Goal: Task Accomplishment & Management: Manage account settings

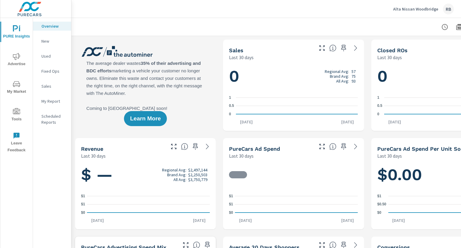
click at [432, 7] on p "Alta Nissan Woodbridge" at bounding box center [415, 8] width 45 height 5
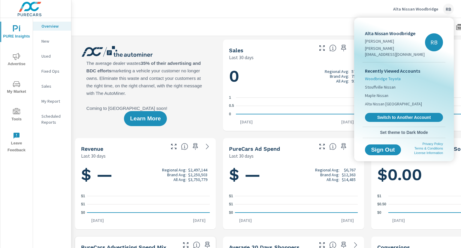
click at [398, 76] on span "Woodbridge Toyota" at bounding box center [383, 79] width 36 height 6
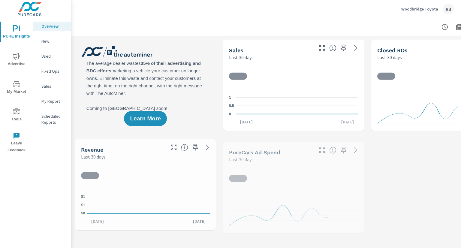
click at [22, 108] on span "Tools" at bounding box center [16, 115] width 29 height 15
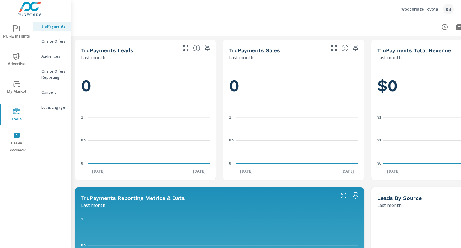
click at [55, 38] on p "Onsite Offers" at bounding box center [53, 41] width 25 height 6
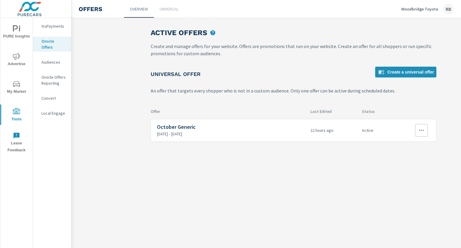
click at [414, 128] on div at bounding box center [413, 130] width 28 height 13
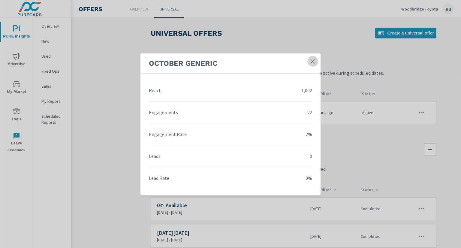
click at [312, 58] on icon at bounding box center [312, 61] width 6 height 6
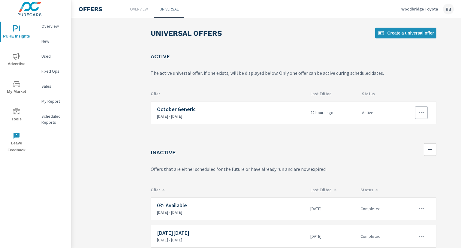
click at [426, 112] on button "button" at bounding box center [421, 112] width 13 height 13
click at [411, 127] on link "Edit" at bounding box center [410, 126] width 33 height 14
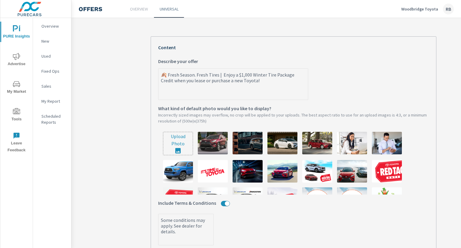
click at [186, 147] on input "file" at bounding box center [177, 143] width 29 height 23
type input "C:\fakepath\891A-25 Woodbridge Toyota OEM_500 x 375.jpg"
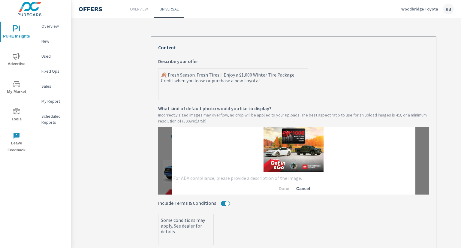
click at [200, 176] on textarea at bounding box center [293, 178] width 241 height 6
type textarea "W"
type textarea "Winter Tire Rebate"
click at [284, 197] on div "Include Terms & Conditions" at bounding box center [293, 203] width 270 height 19
click at [285, 188] on span "Done" at bounding box center [283, 188] width 14 height 5
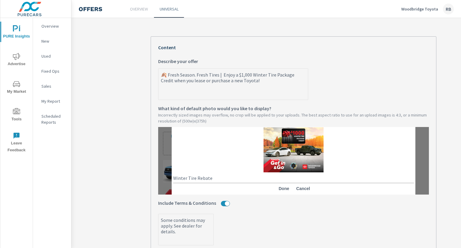
type textarea "x"
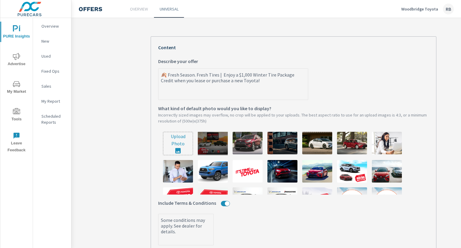
type textarea "x"
click at [214, 143] on img at bounding box center [213, 143] width 30 height 22
type textarea "x"
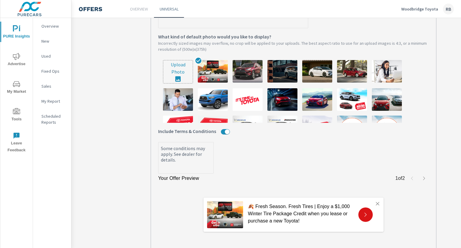
scroll to position [238, 0]
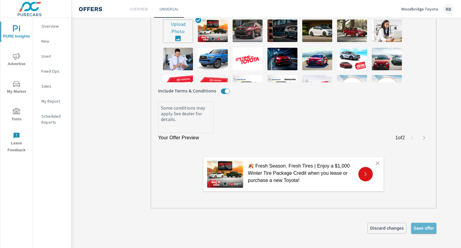
click at [423, 225] on span "Save offer" at bounding box center [423, 227] width 20 height 5
type textarea "x"
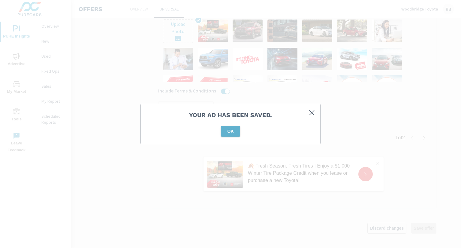
click at [238, 130] on button "OK" at bounding box center [230, 131] width 19 height 11
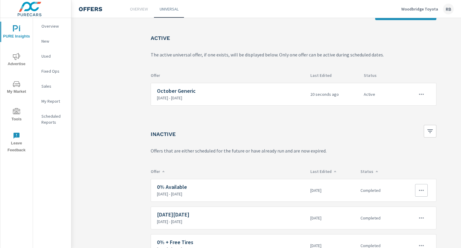
scroll to position [52, 0]
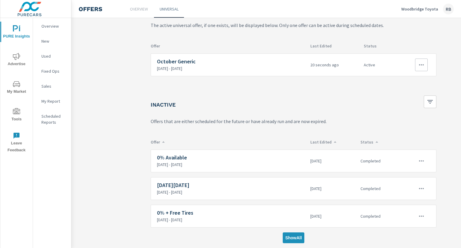
click at [422, 61] on icon "button" at bounding box center [420, 64] width 7 height 7
click at [406, 70] on link "Edit" at bounding box center [410, 74] width 33 height 14
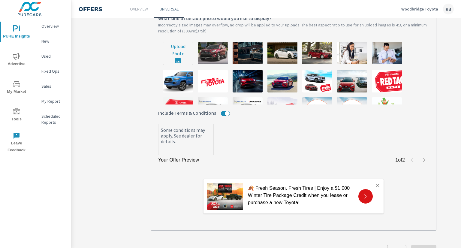
scroll to position [238, 0]
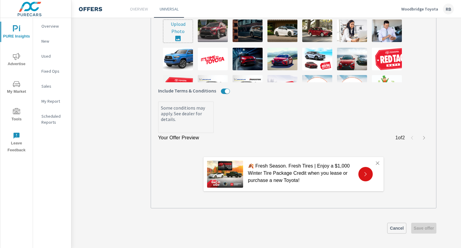
click at [419, 217] on form "October Generic What do you want to call this offer? Custom What kind of offer …" at bounding box center [293, 34] width 285 height 425
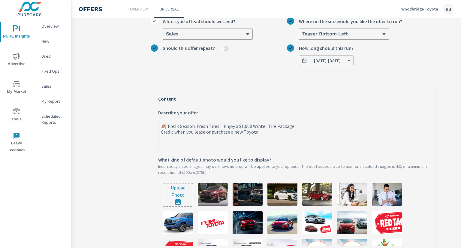
scroll to position [0, 0]
